Goal: Task Accomplishment & Management: Manage account settings

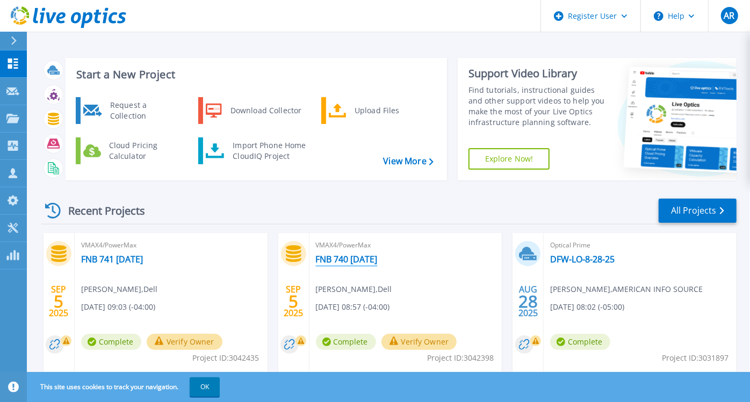
click at [366, 256] on link "FNB 740 [DATE]" at bounding box center [347, 259] width 62 height 11
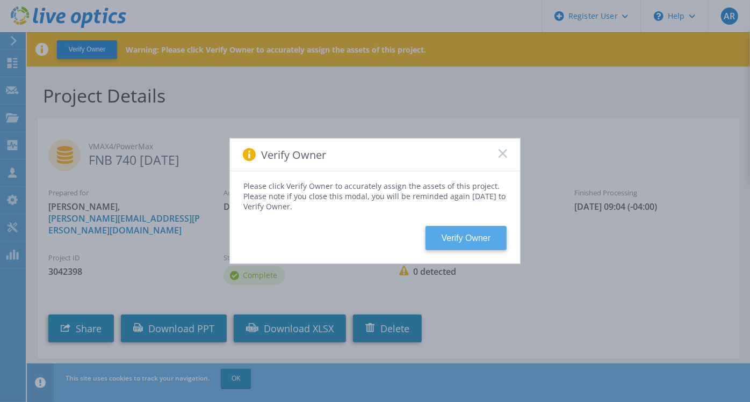
click at [482, 237] on button "Verify Owner" at bounding box center [465, 238] width 81 height 24
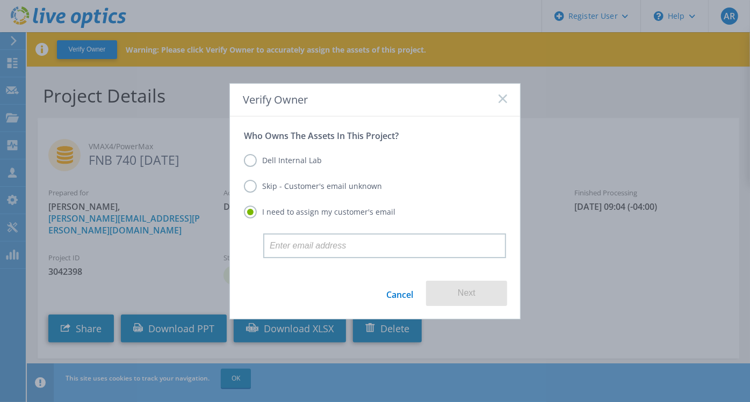
click at [246, 160] on label "Dell Internal Lab" at bounding box center [283, 160] width 78 height 13
click at [0, 0] on input "Dell Internal Lab" at bounding box center [0, 0] width 0 height 0
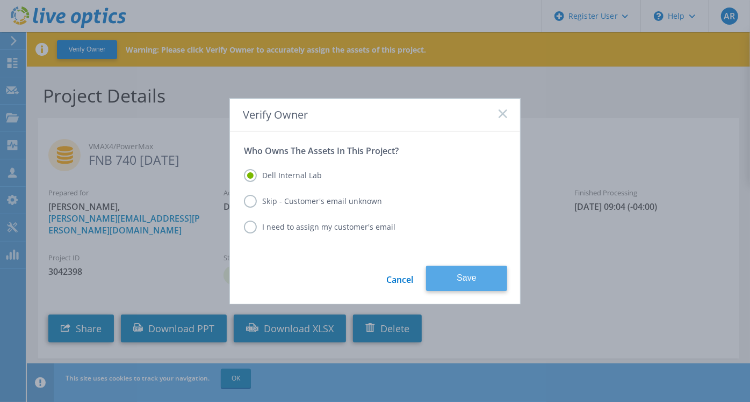
click at [470, 277] on button "Save" at bounding box center [466, 278] width 81 height 25
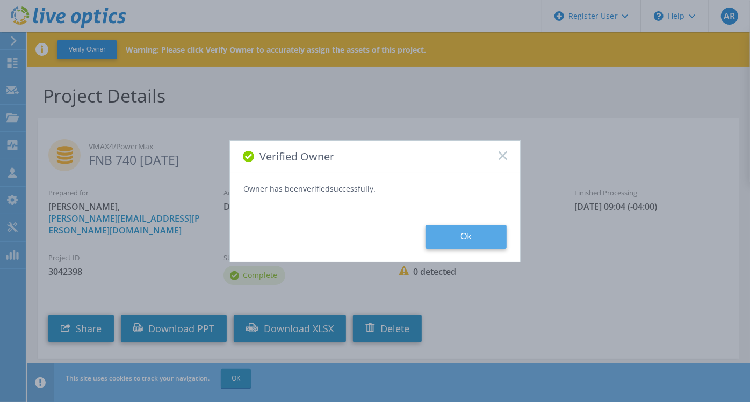
click at [473, 232] on button "Ok" at bounding box center [465, 237] width 81 height 24
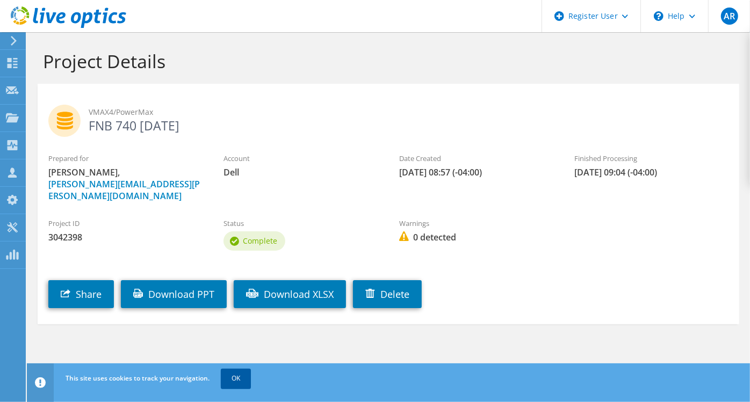
click at [237, 373] on link "OK" at bounding box center [236, 378] width 30 height 19
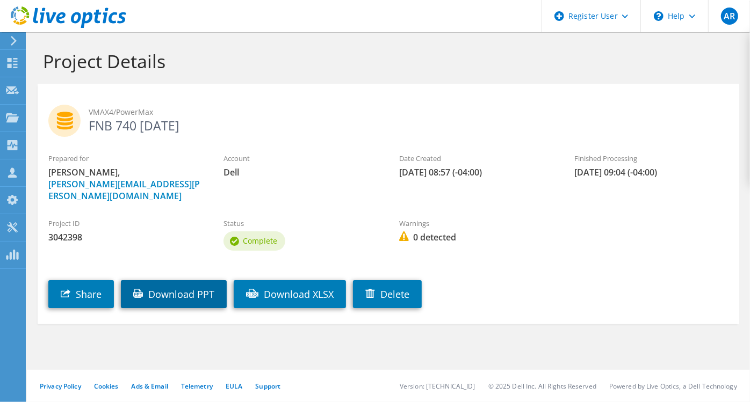
click at [198, 281] on link "Download PPT" at bounding box center [174, 294] width 106 height 28
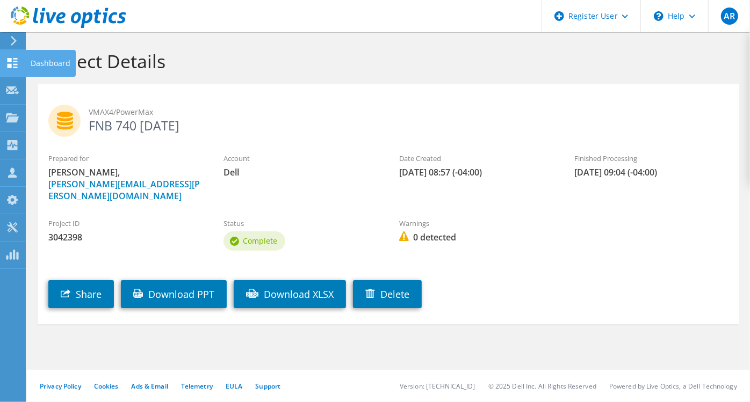
click at [8, 66] on use at bounding box center [13, 63] width 10 height 10
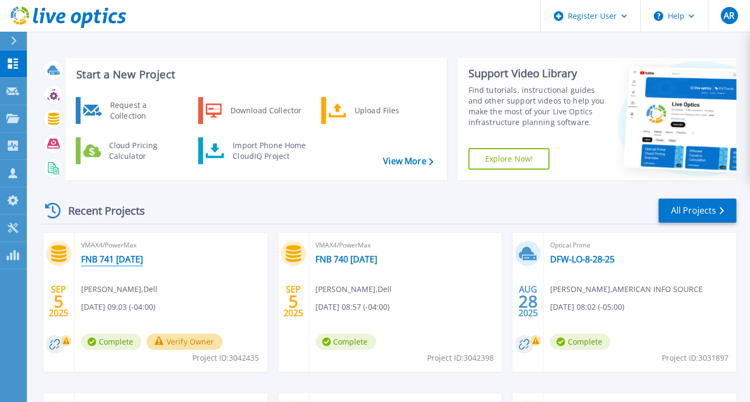
click at [115, 258] on link "FNB 741 [DATE]" at bounding box center [112, 259] width 62 height 11
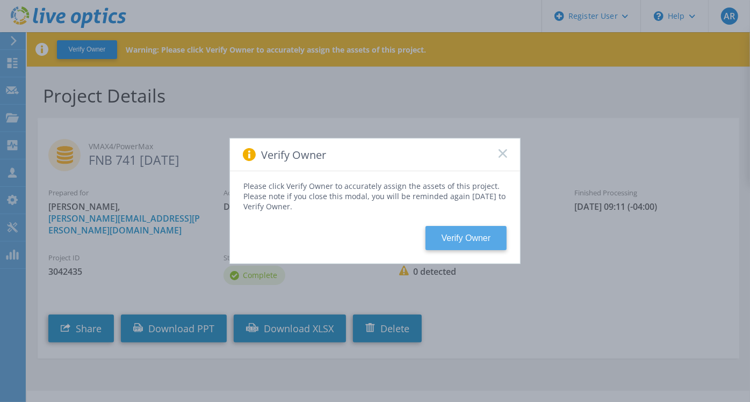
click at [463, 241] on button "Verify Owner" at bounding box center [465, 238] width 81 height 24
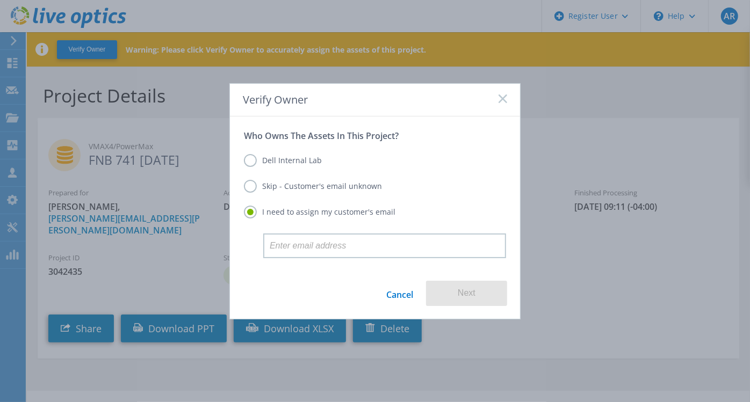
click at [252, 158] on label "Dell Internal Lab" at bounding box center [283, 160] width 78 height 13
click at [0, 0] on input "Dell Internal Lab" at bounding box center [0, 0] width 0 height 0
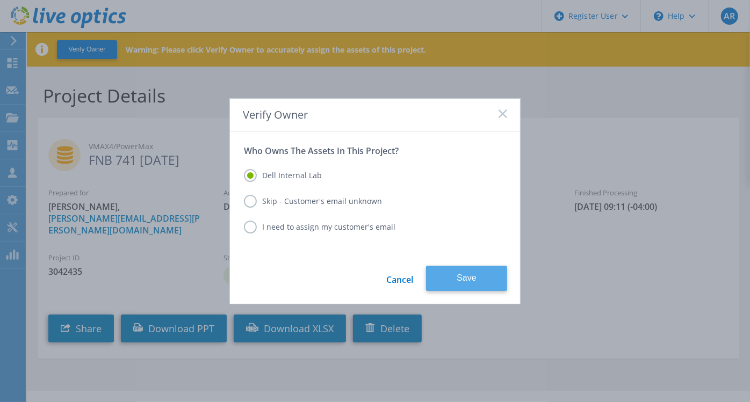
click at [450, 269] on button "Save" at bounding box center [466, 278] width 81 height 25
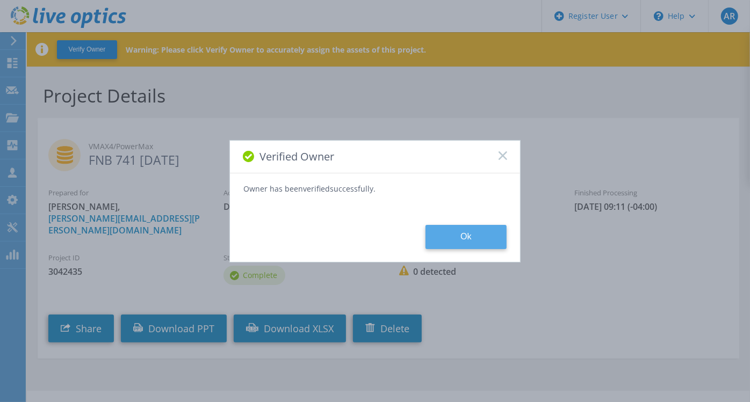
click at [444, 238] on button "Ok" at bounding box center [465, 237] width 81 height 24
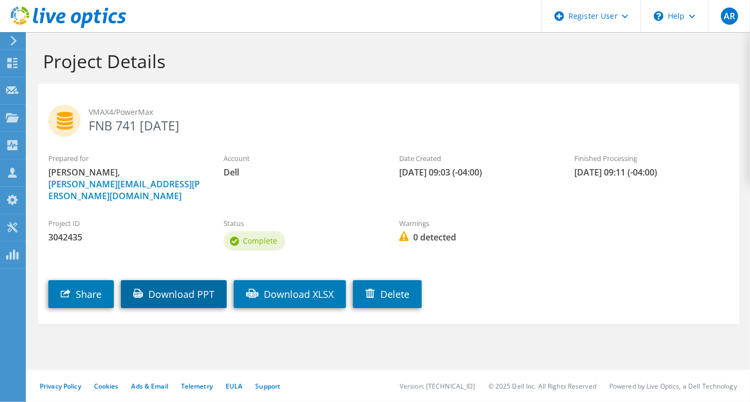
click at [193, 280] on link "Download PPT" at bounding box center [174, 294] width 106 height 28
